Goal: Find specific page/section: Find specific page/section

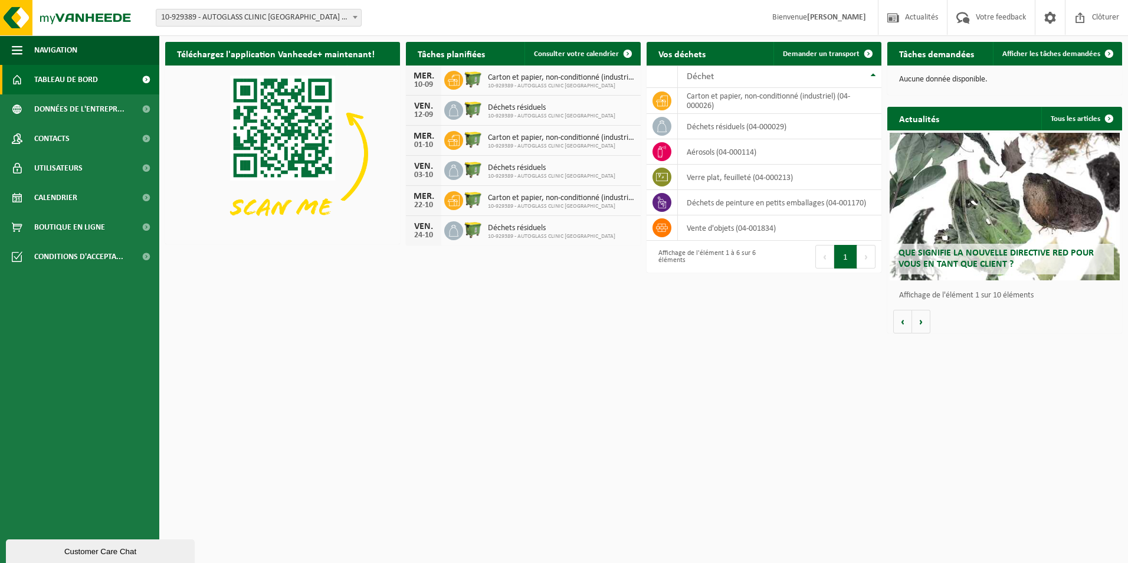
click at [143, 87] on span at bounding box center [146, 79] width 27 height 29
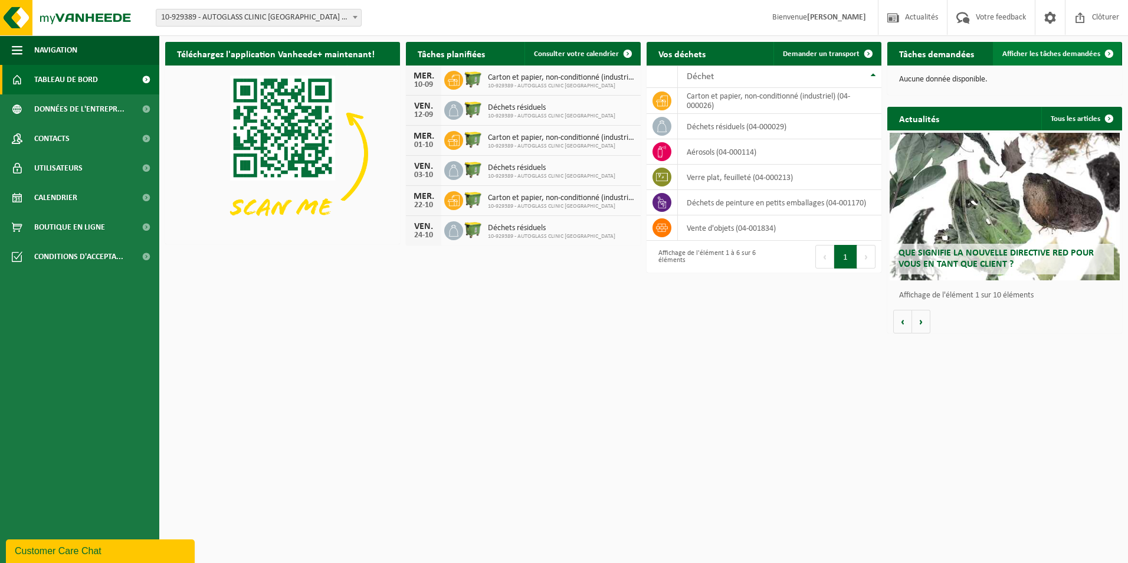
click at [1062, 57] on span "Afficher les tâches demandées" at bounding box center [1051, 54] width 98 height 8
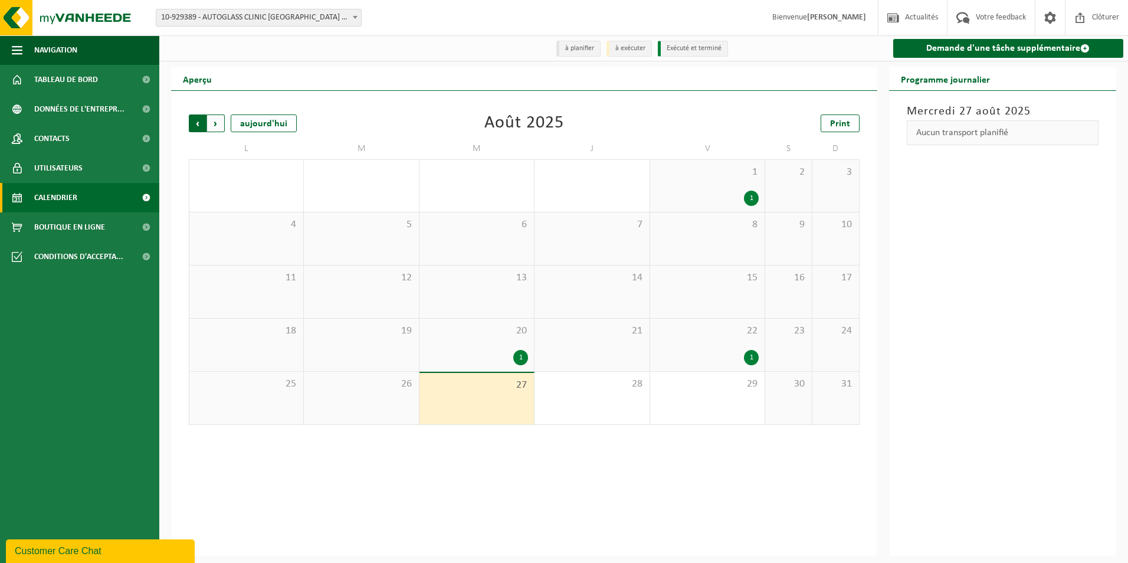
click at [211, 117] on span "Suivant" at bounding box center [216, 123] width 18 height 18
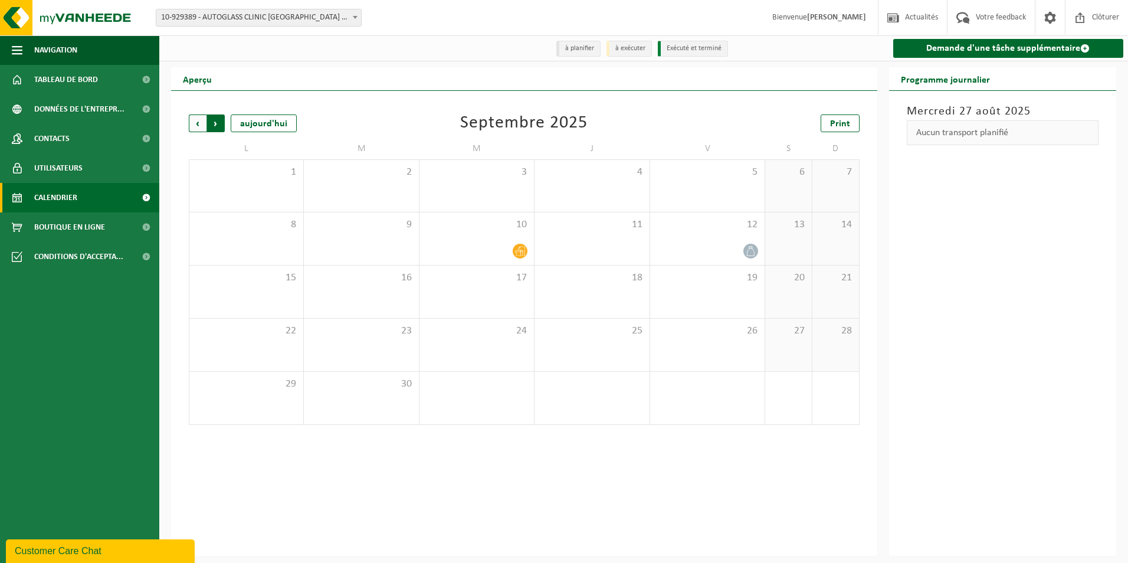
click at [192, 126] on span "Précédent" at bounding box center [198, 123] width 18 height 18
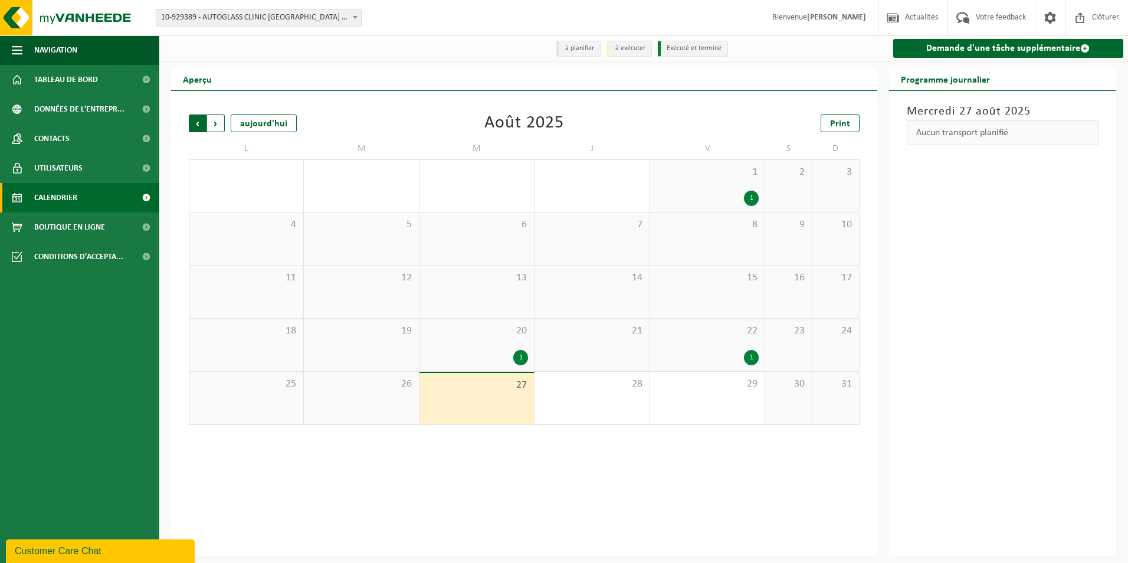
click at [221, 121] on span "Suivant" at bounding box center [216, 123] width 18 height 18
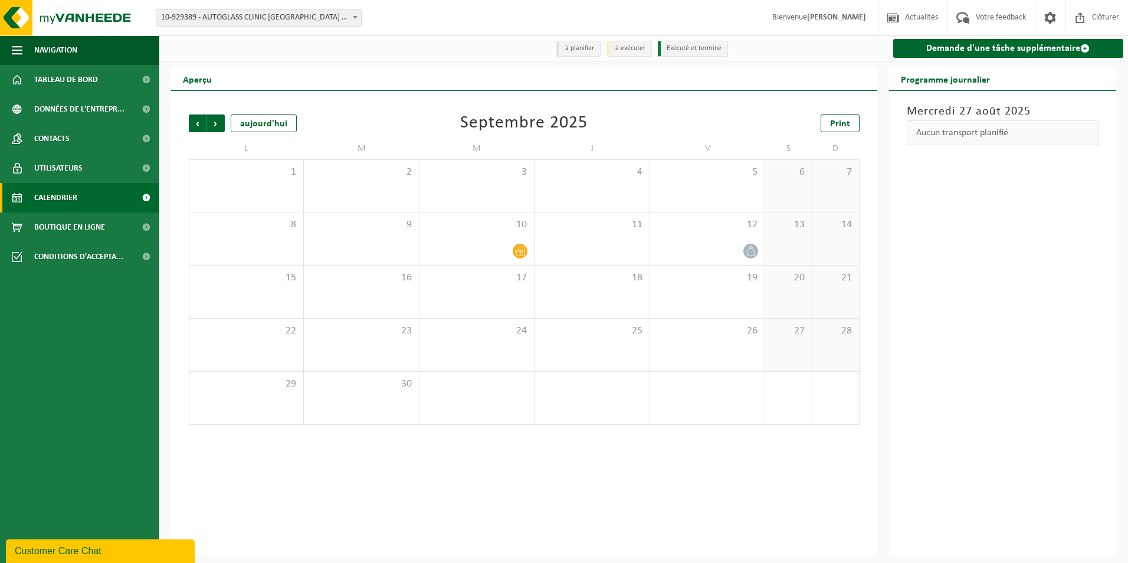
click at [195, 137] on div "Précédent Suivant aujourd'hui Septembre 2025 Print L M M J V S D 1 2 3 4 5 6 7 …" at bounding box center [524, 270] width 682 height 334
click at [199, 131] on span "Précédent" at bounding box center [198, 123] width 18 height 18
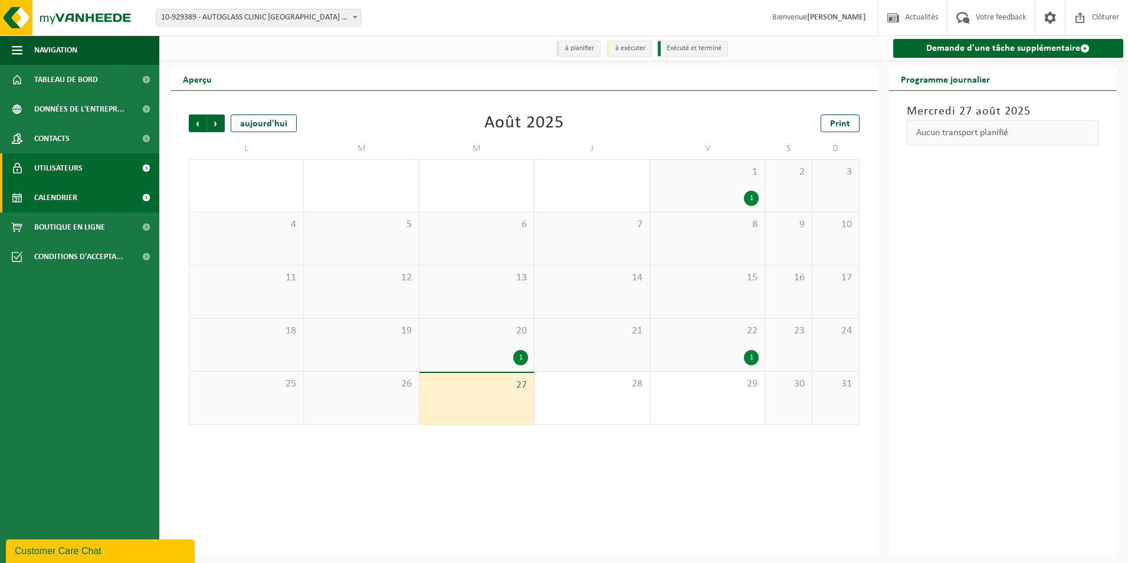
click at [73, 176] on span "Utilisateurs" at bounding box center [58, 167] width 48 height 29
